Goal: Navigation & Orientation: Understand site structure

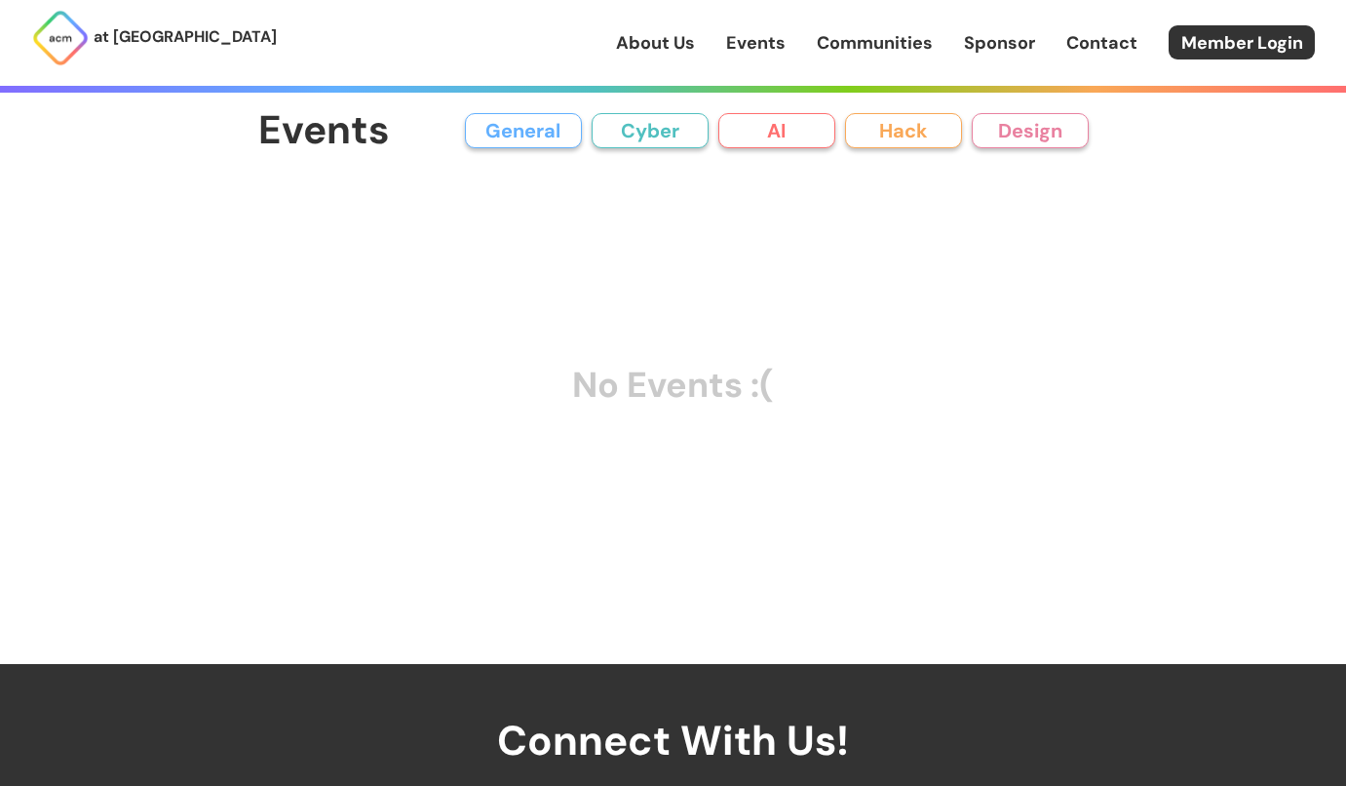
click at [511, 140] on button "General" at bounding box center [523, 130] width 117 height 35
click at [629, 132] on button "Cyber" at bounding box center [650, 130] width 117 height 35
click at [743, 123] on button "AI" at bounding box center [776, 130] width 117 height 35
click at [880, 128] on button "Hack" at bounding box center [903, 130] width 117 height 35
click at [1007, 128] on button "Design" at bounding box center [1030, 130] width 117 height 35
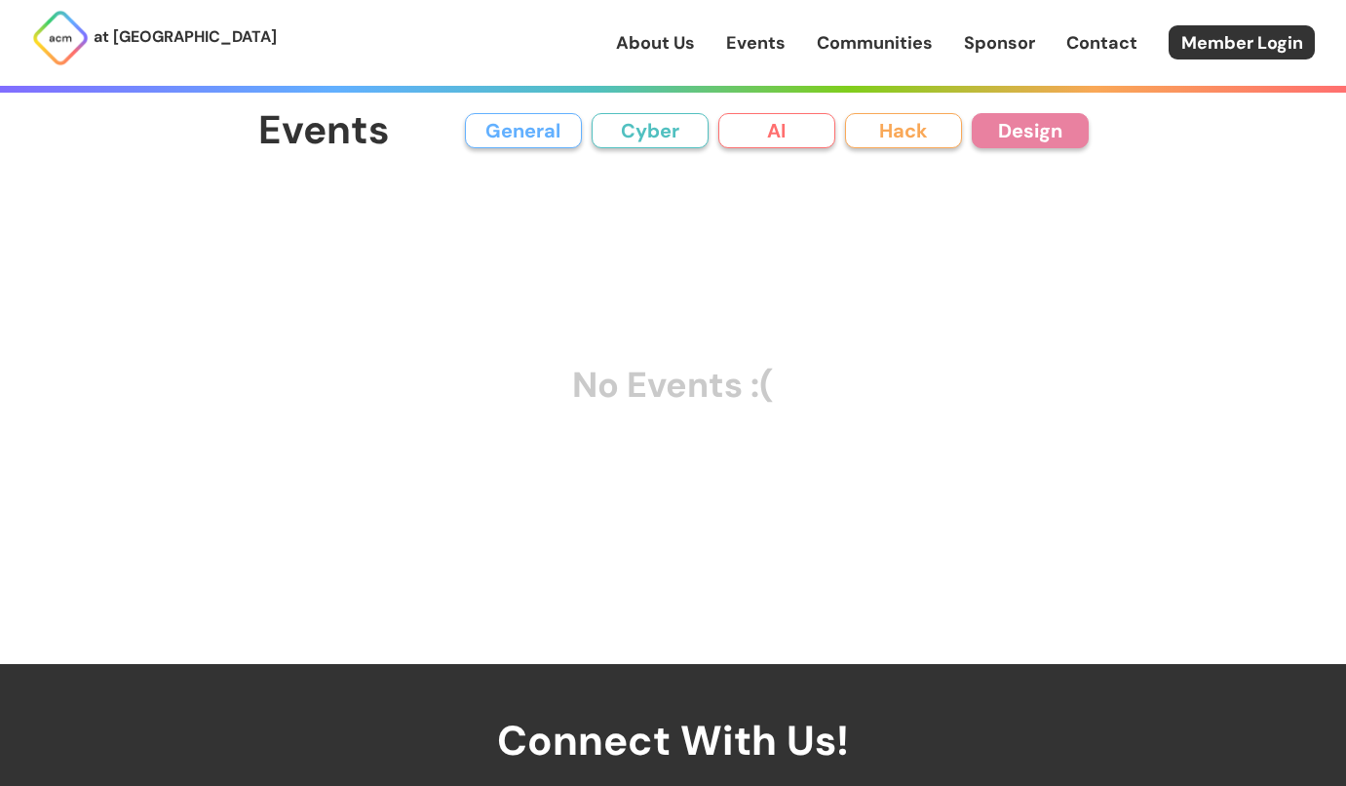
click at [690, 48] on link "About Us" at bounding box center [655, 42] width 79 height 25
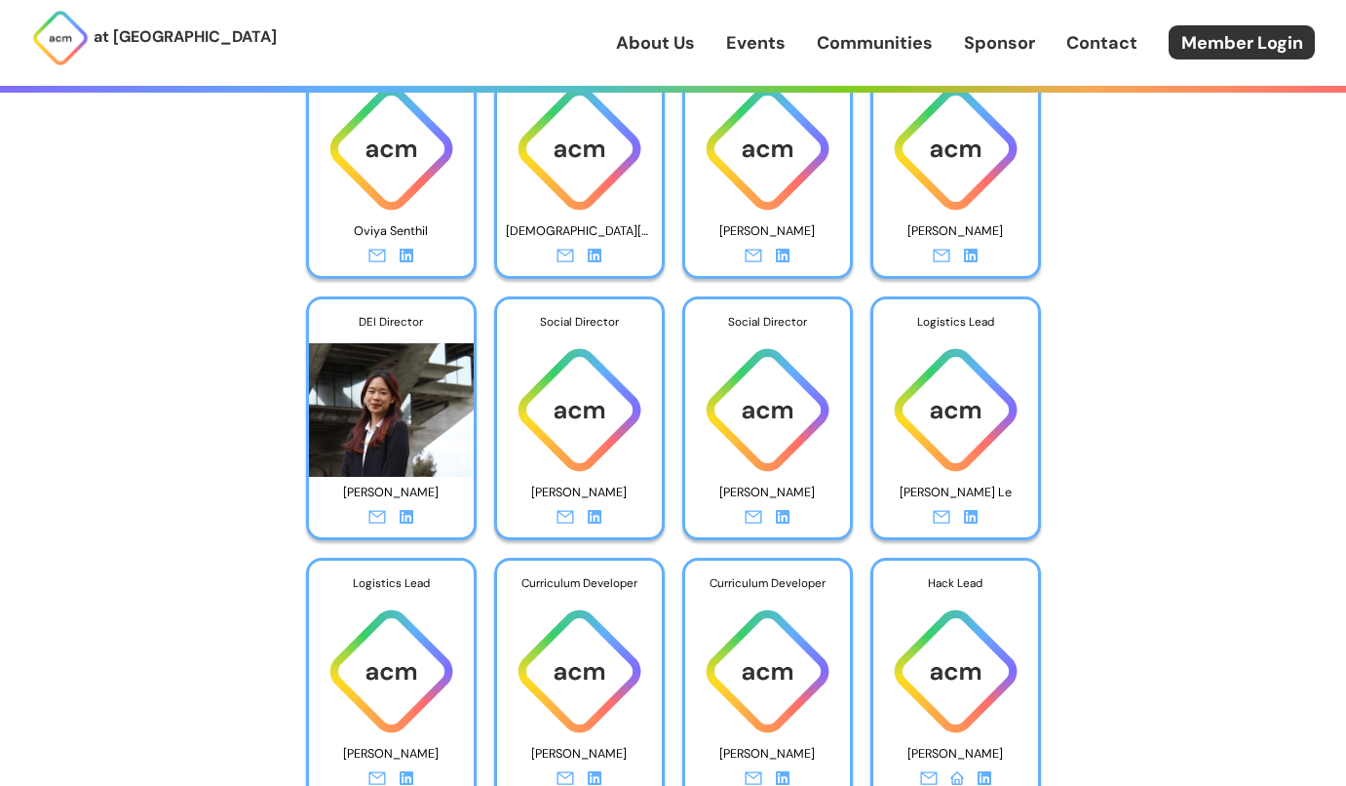
scroll to position [6160, 0]
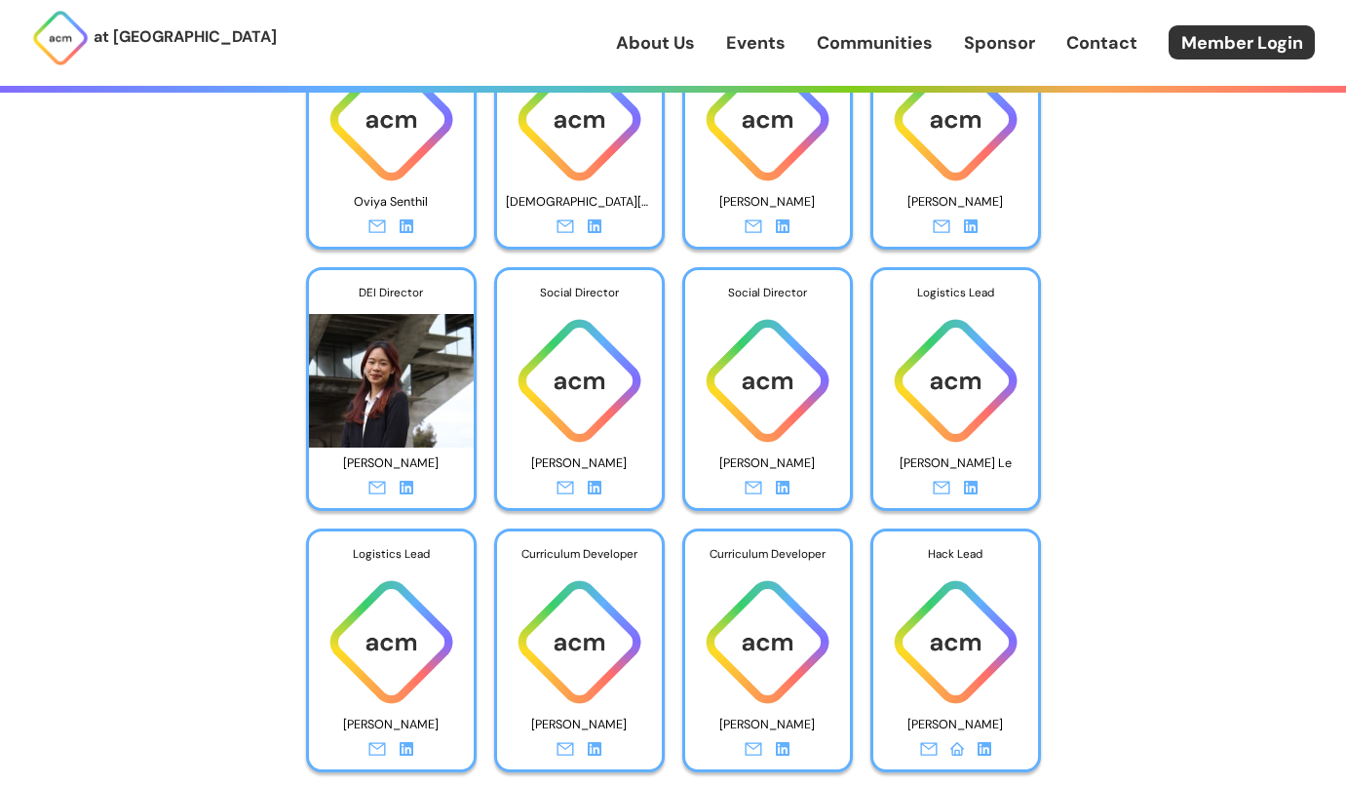
click at [966, 480] on link at bounding box center [971, 490] width 14 height 25
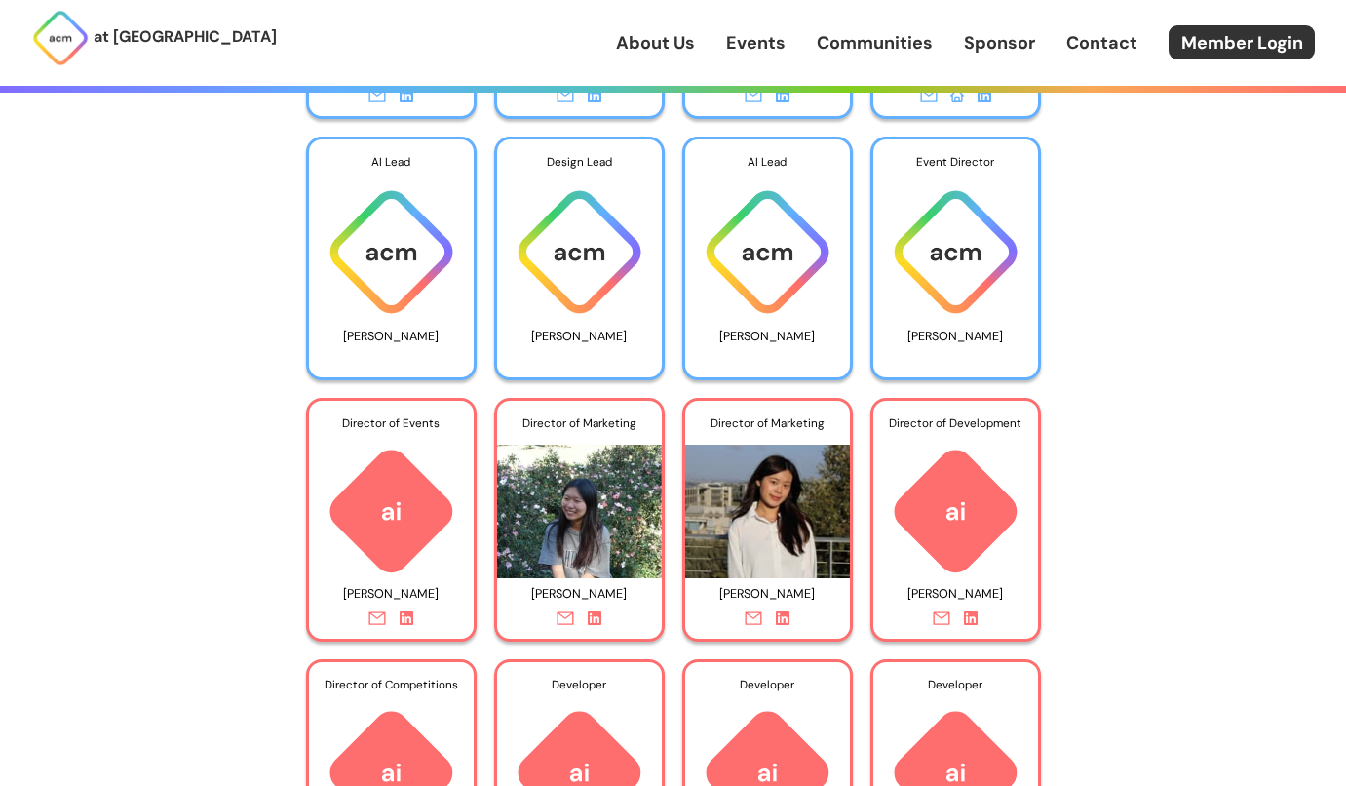
scroll to position [6807, 0]
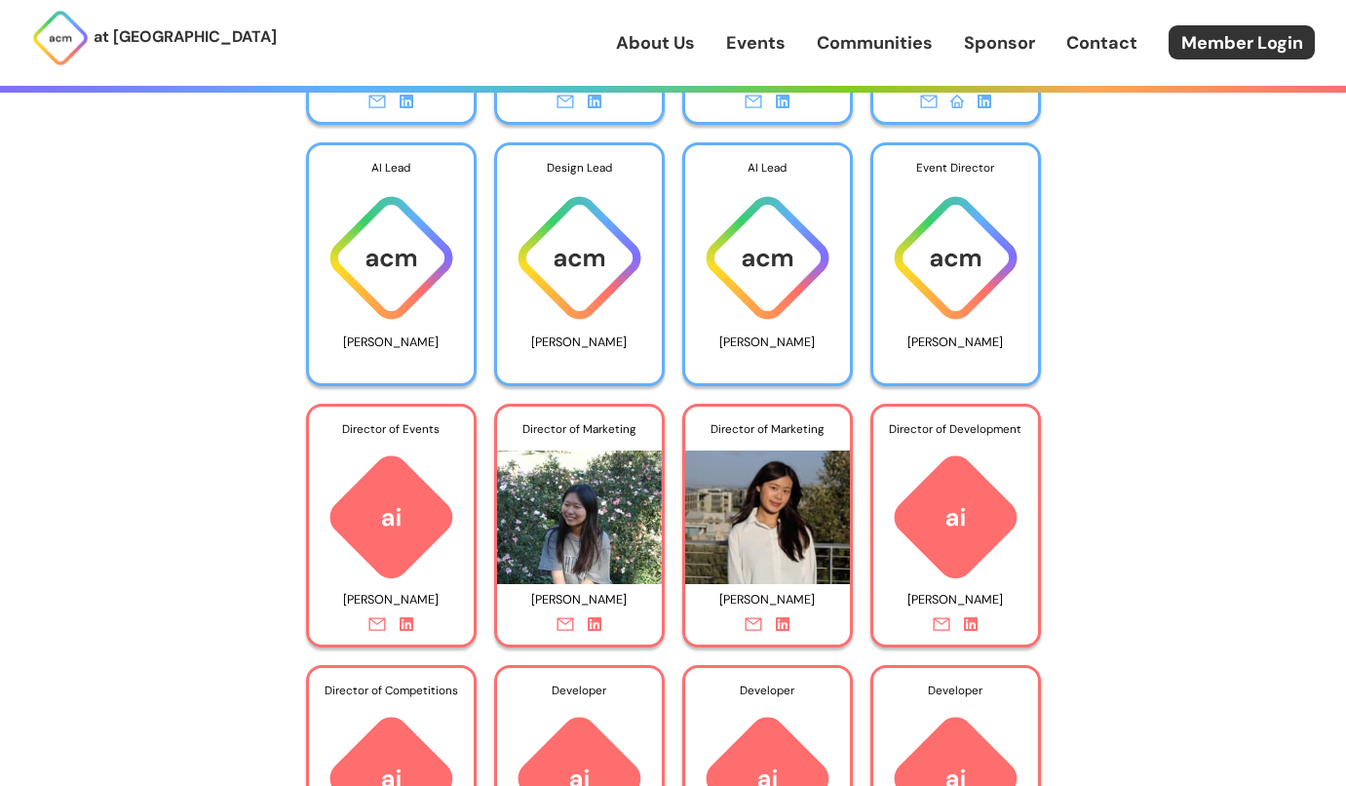
click at [596, 623] on icon at bounding box center [595, 624] width 14 height 14
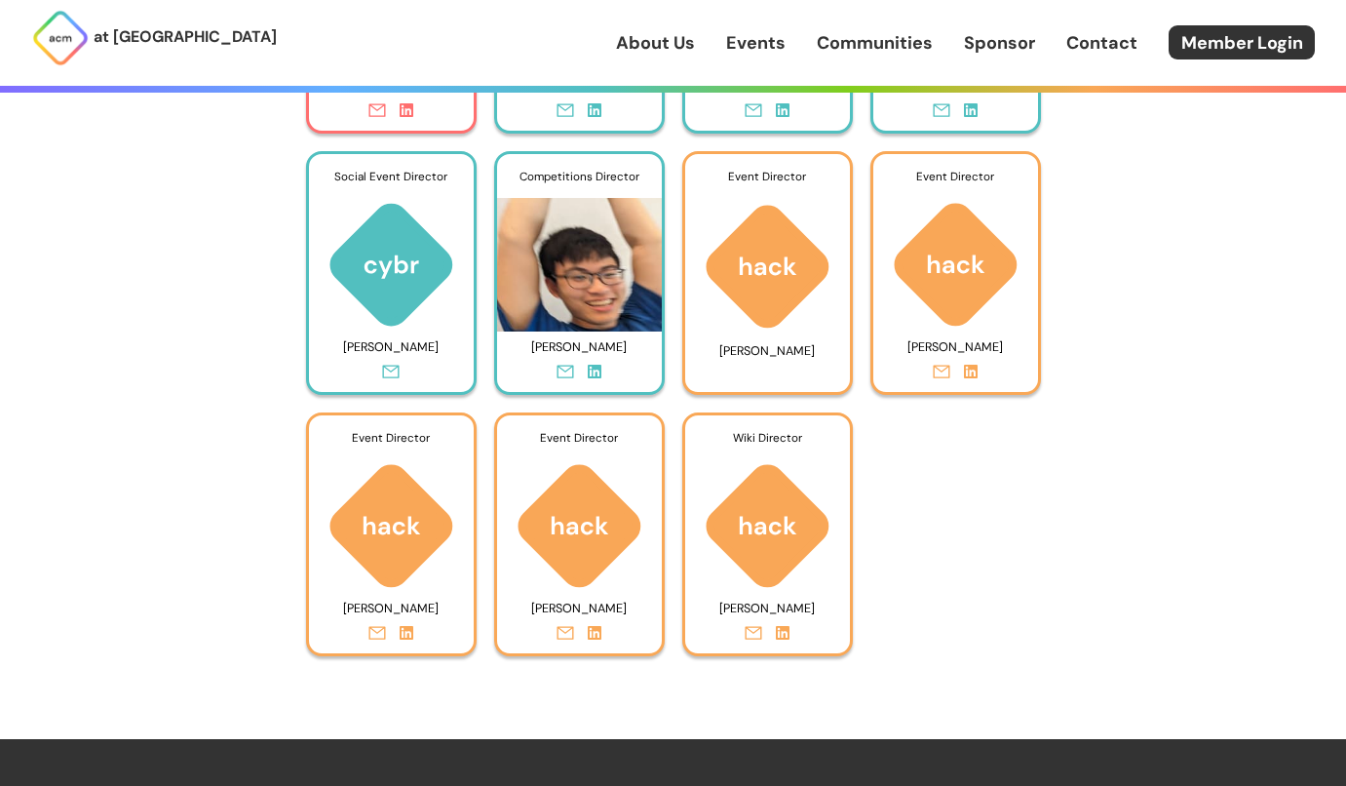
scroll to position [8631, 0]
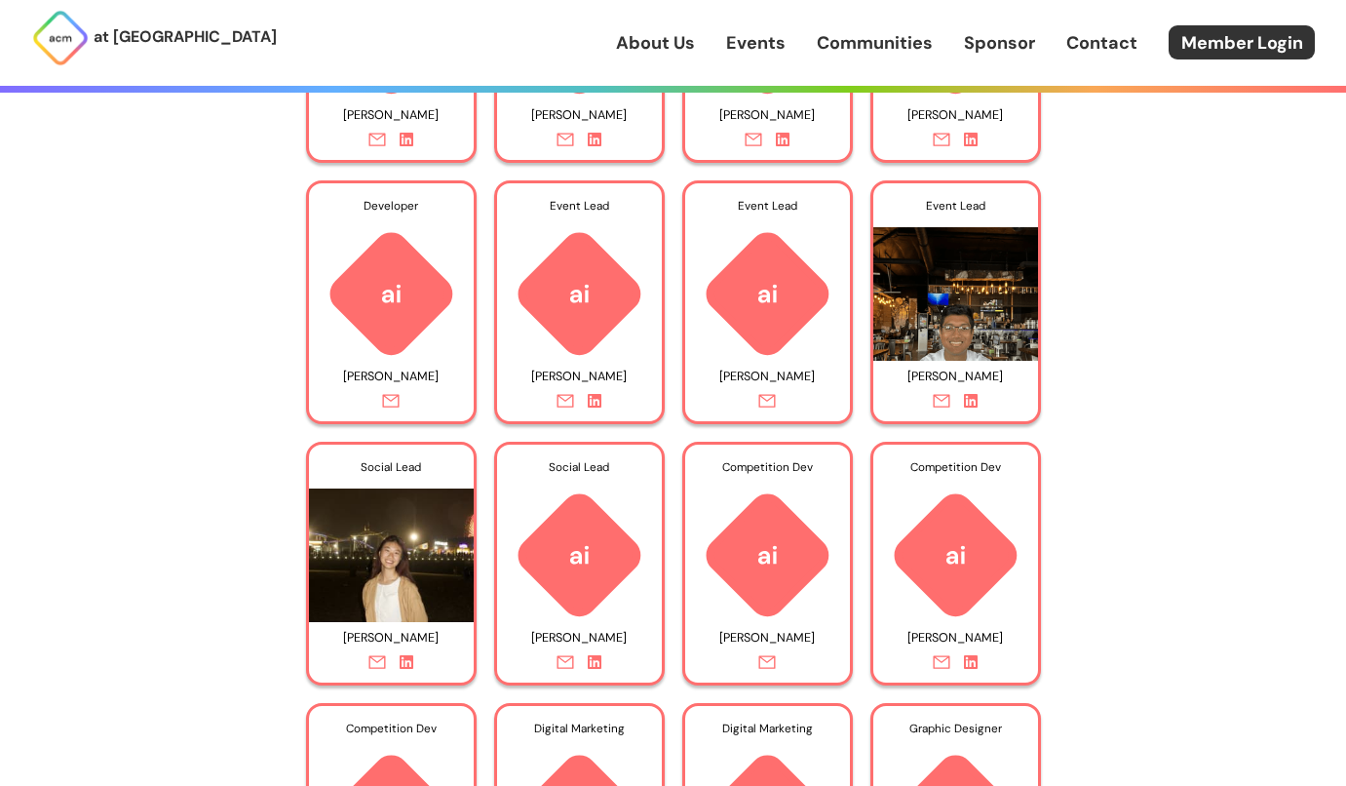
click at [876, 35] on link "Communities" at bounding box center [875, 42] width 116 height 25
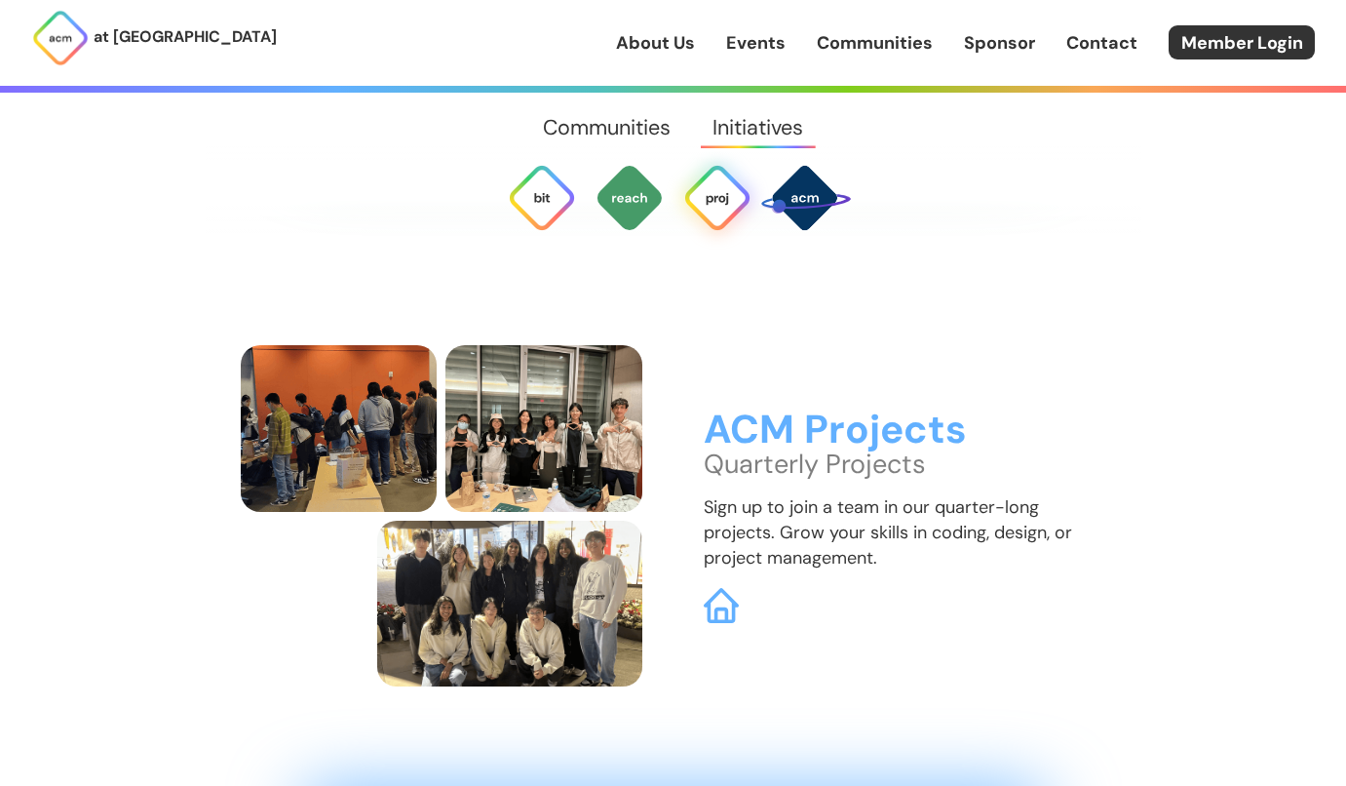
scroll to position [5118, 0]
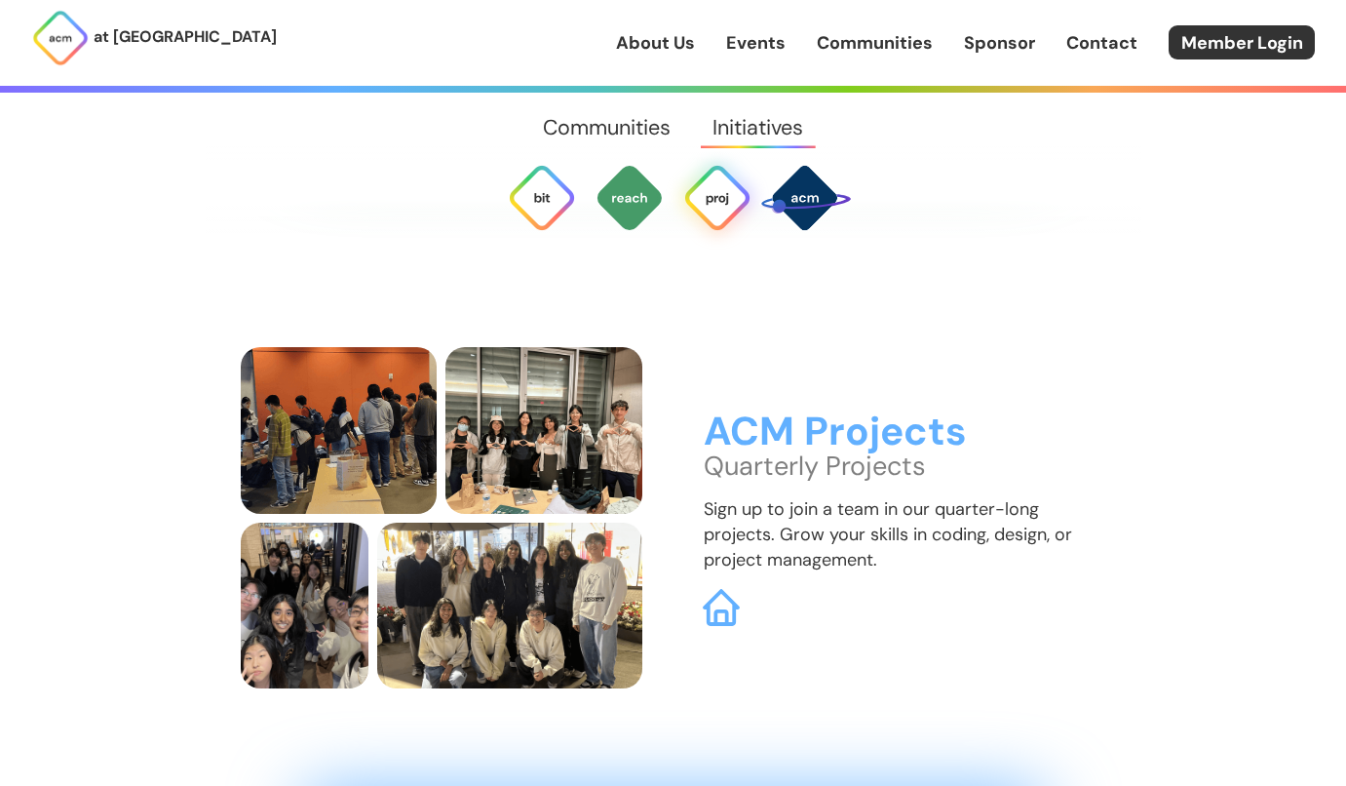
click at [723, 590] on img at bounding box center [721, 608] width 37 height 37
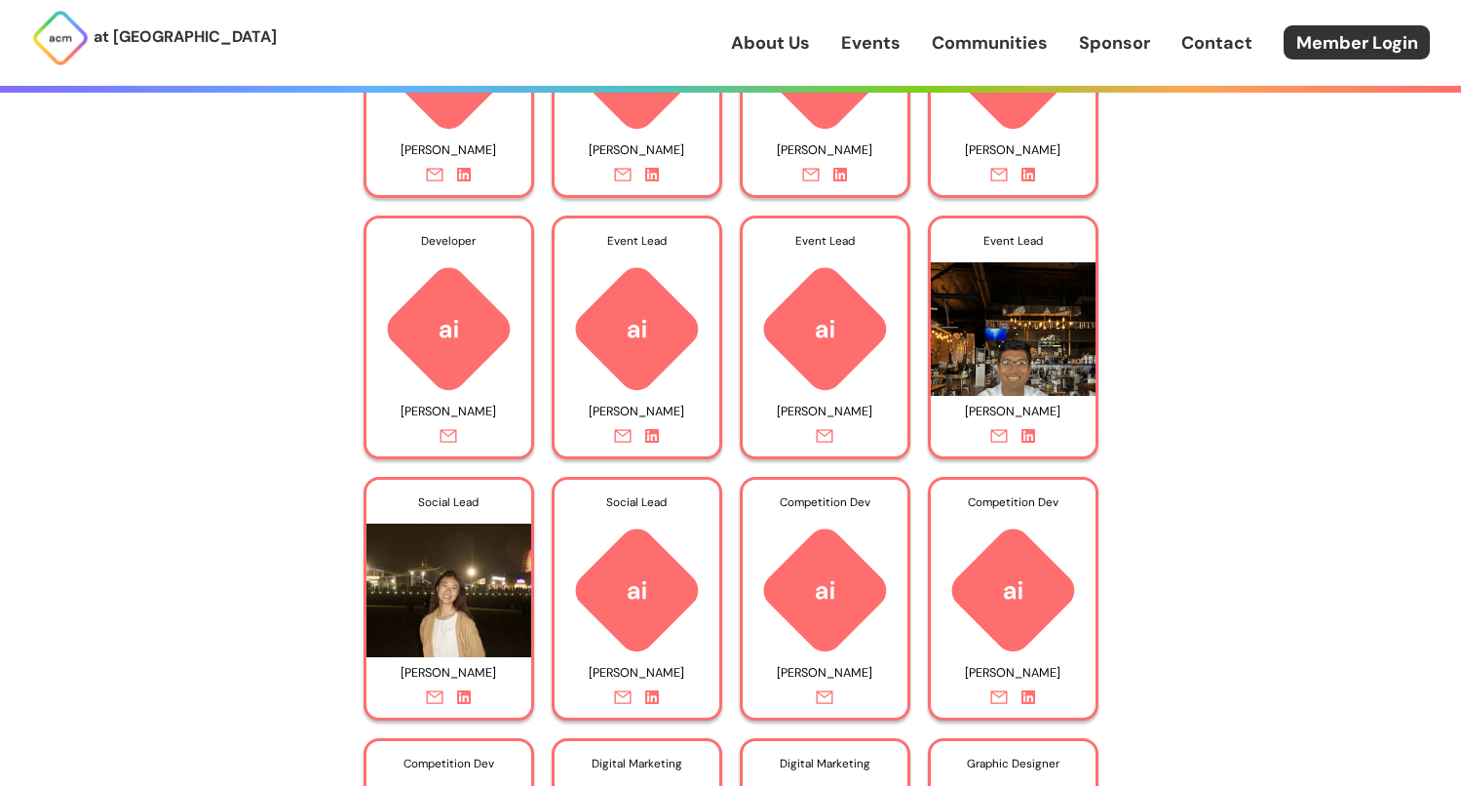
scroll to position [7553, 0]
